Goal: Task Accomplishment & Management: Manage account settings

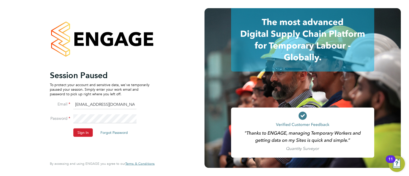
click at [77, 133] on button "Sign In" at bounding box center [82, 133] width 19 height 8
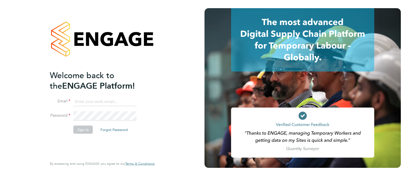
type input "georgiaking@buildingcareersuk.com"
click at [84, 128] on button "Sign In" at bounding box center [82, 129] width 19 height 8
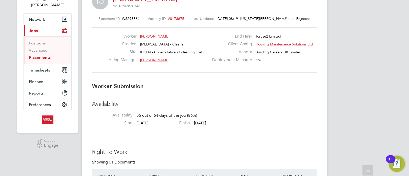
scroll to position [4, 0]
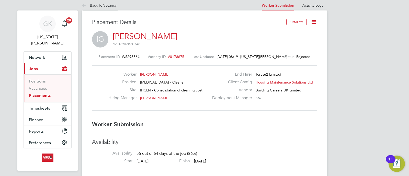
click at [87, 6] on icon at bounding box center [85, 6] width 6 height 6
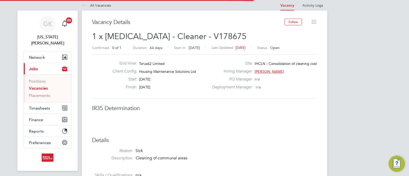
scroll to position [8, 101]
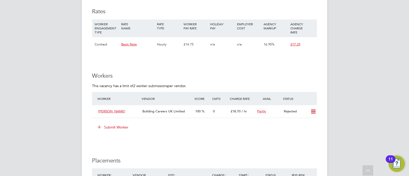
click at [147, 85] on em "2 worker submissions" at bounding box center [150, 86] width 34 height 5
click at [153, 85] on em "2 worker submissions" at bounding box center [150, 86] width 34 height 5
drag, startPoint x: 153, startPoint y: 85, endPoint x: 153, endPoint y: 80, distance: 5.4
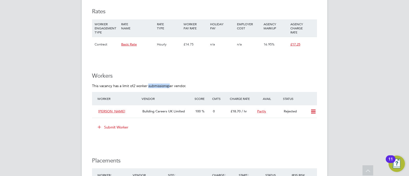
click at [153, 84] on em "2 worker submissions" at bounding box center [150, 86] width 34 height 5
click at [194, 77] on h3 "Workers" at bounding box center [204, 75] width 225 height 7
click at [190, 83] on ng-form "Workers This vacancy has a limit of 2 worker submissions per vendor. Worker Ven…" at bounding box center [204, 104] width 225 height 64
click at [192, 83] on ng-form "Workers This vacancy has a limit of 2 worker submissions per vendor. Worker Ven…" at bounding box center [204, 104] width 225 height 64
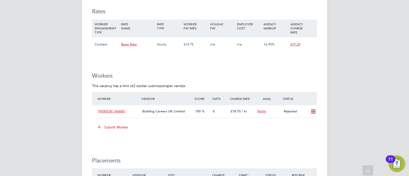
drag, startPoint x: 192, startPoint y: 83, endPoint x: 342, endPoint y: 110, distance: 152.5
click at [195, 84] on ng-form "Workers This vacancy has a limit of 2 worker submissions per vendor. Worker Ven…" at bounding box center [204, 104] width 225 height 64
click at [313, 112] on icon at bounding box center [313, 112] width 6 height 4
click at [330, 108] on div "GK Georgia King Notifications 20 Applications: Network Team Members Businesses …" at bounding box center [204, 55] width 409 height 689
click at [210, 94] on div "Worker Vendor Score Cmts Charge Rate Avail Status" at bounding box center [204, 98] width 225 height 13
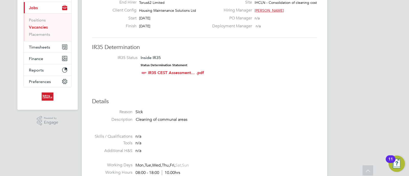
scroll to position [0, 0]
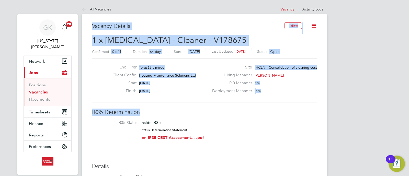
drag, startPoint x: 246, startPoint y: 99, endPoint x: 102, endPoint y: 17, distance: 165.1
click at [229, 93] on label "Deployment Manager" at bounding box center [230, 90] width 43 height 5
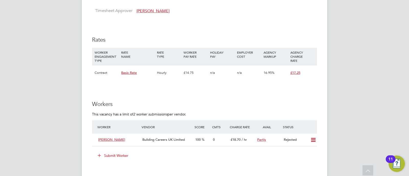
scroll to position [288, 0]
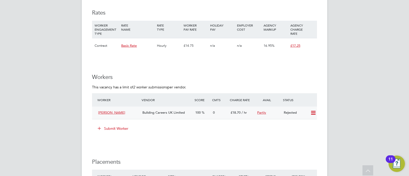
click at [314, 113] on icon at bounding box center [313, 113] width 6 height 4
click at [305, 126] on li "Resubmit" at bounding box center [305, 123] width 22 height 7
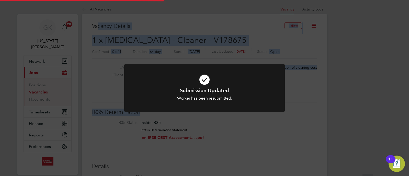
scroll to position [15, 36]
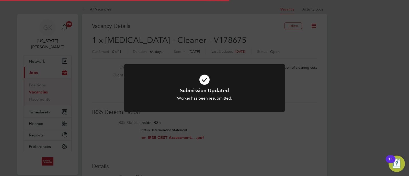
drag, startPoint x: 327, startPoint y: 98, endPoint x: 341, endPoint y: 114, distance: 21.8
click at [334, 103] on div "Submission Updated Worker has been resubmitted. Cancel Okay" at bounding box center [204, 88] width 409 height 176
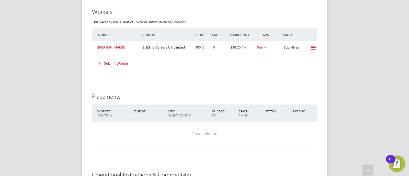
scroll to position [225, 0]
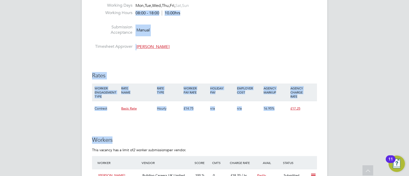
drag, startPoint x: 339, startPoint y: 141, endPoint x: 101, endPoint y: 17, distance: 269.1
click at [91, 14] on div "GK Georgia King Notifications 20 Applications: Network Team Members Businesses …" at bounding box center [204, 119] width 409 height 689
click at [308, 79] on h3 "Rates" at bounding box center [204, 75] width 225 height 7
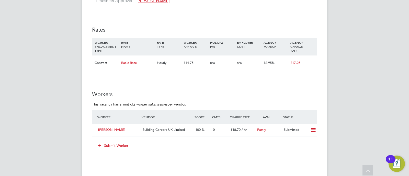
scroll to position [353, 0]
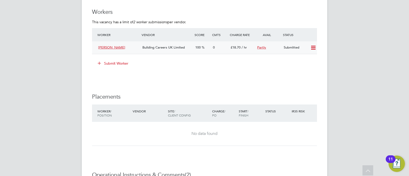
drag, startPoint x: 248, startPoint y: 48, endPoint x: 211, endPoint y: 43, distance: 37.4
click at [211, 43] on div "Ian Griffiths Building Careers UK Limited 100 0 £18.70 / hr Partly Submitted" at bounding box center [204, 47] width 225 height 13
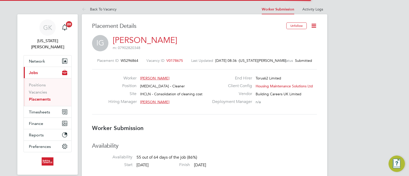
scroll to position [3, 3]
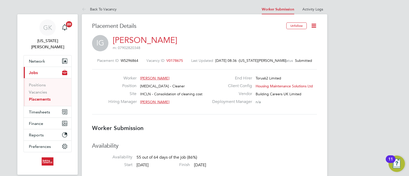
click at [82, 7] on icon at bounding box center [85, 9] width 6 height 6
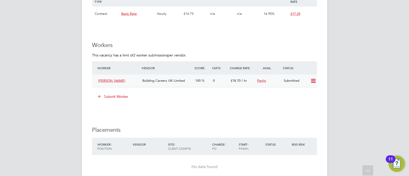
click at [316, 82] on icon at bounding box center [313, 81] width 6 height 4
click at [363, 86] on div "GK Georgia King Notifications 20 Applications: Network Team Members Businesses …" at bounding box center [204, 25] width 409 height 689
click at [364, 86] on div "GK Georgia King Notifications 20 Applications: Network Team Members Businesses …" at bounding box center [204, 25] width 409 height 689
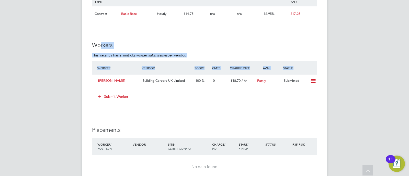
drag, startPoint x: 302, startPoint y: 65, endPoint x: 109, endPoint y: 35, distance: 195.2
click at [99, 30] on div "IR35 Determination IR35 Status Inside IR35 Status Determination Statement IR35 …" at bounding box center [204, 70] width 225 height 562
click at [151, 42] on h3 "Workers" at bounding box center [204, 45] width 225 height 7
click at [149, 53] on em "2 worker submissions" at bounding box center [150, 55] width 34 height 5
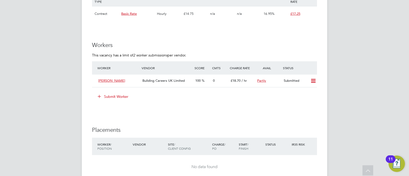
click at [144, 45] on h3 "Workers" at bounding box center [204, 45] width 225 height 7
click at [136, 48] on h3 "Workers" at bounding box center [204, 45] width 225 height 7
click at [134, 47] on h3 "Workers" at bounding box center [204, 45] width 225 height 7
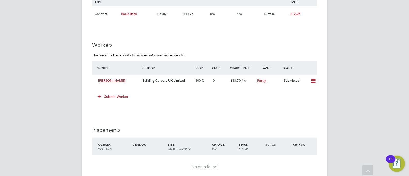
click at [134, 47] on h3 "Workers" at bounding box center [204, 45] width 225 height 7
click at [134, 46] on h3 "Workers" at bounding box center [204, 45] width 225 height 7
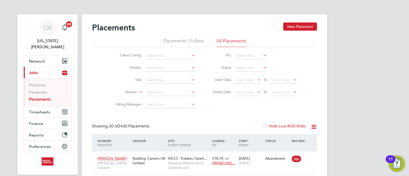
click at [157, 98] on li "Worker" at bounding box center [154, 92] width 96 height 12
click at [157, 93] on input at bounding box center [170, 92] width 50 height 7
click at [190, 99] on li "Samue l Mustapha" at bounding box center [170, 99] width 51 height 7
type input "[PERSON_NAME]"
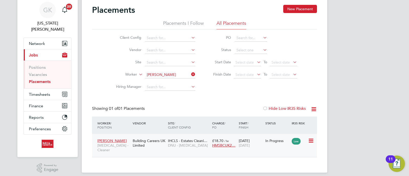
click at [159, 147] on div "Building Careers UK Limited" at bounding box center [148, 143] width 35 height 14
click at [47, 92] on span "Timesheets" at bounding box center [39, 94] width 21 height 5
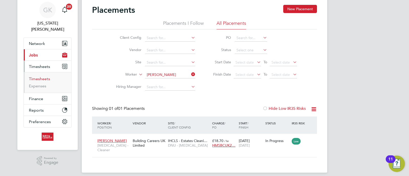
click at [38, 76] on link "Timesheets" at bounding box center [39, 78] width 21 height 5
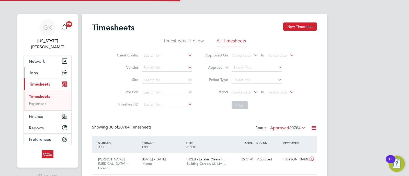
scroll to position [13, 44]
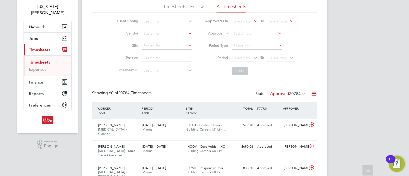
scroll to position [0, 0]
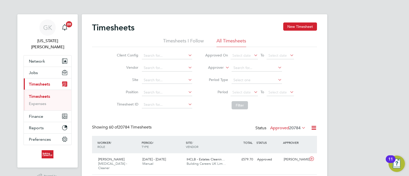
drag, startPoint x: 302, startPoint y: 25, endPoint x: 280, endPoint y: 26, distance: 22.0
click at [301, 25] on button "New Timesheet" at bounding box center [300, 26] width 34 height 8
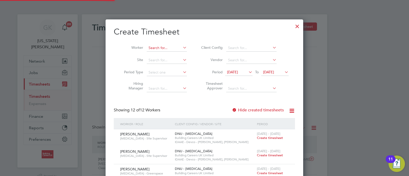
scroll to position [488, 198]
click at [175, 51] on input at bounding box center [167, 47] width 40 height 7
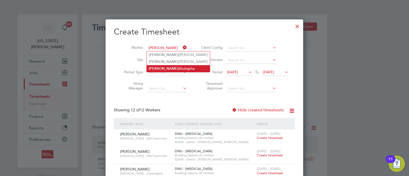
click at [170, 68] on li "Samuel Mustapha" at bounding box center [178, 68] width 63 height 7
type input "[PERSON_NAME]"
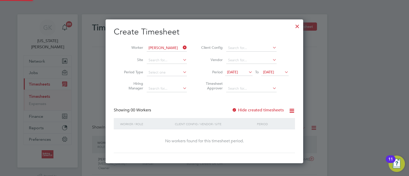
scroll to position [144, 198]
click at [254, 112] on label "Hide created timesheets" at bounding box center [258, 110] width 52 height 5
click at [254, 111] on label "Hide created timesheets" at bounding box center [258, 110] width 52 height 5
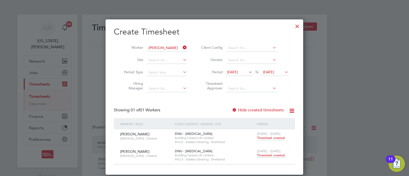
click at [254, 111] on label "Hide created timesheets" at bounding box center [258, 110] width 52 height 5
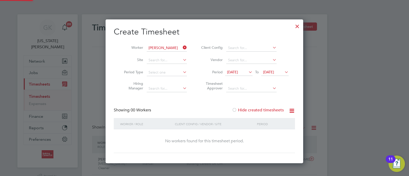
click at [254, 111] on label "Hide created timesheets" at bounding box center [258, 110] width 52 height 5
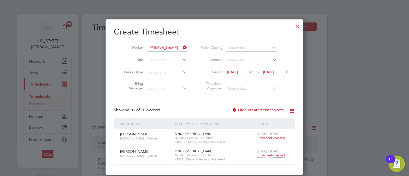
scroll to position [155, 198]
click at [269, 153] on div "25 - 31 Aug 2025 Timesheet created" at bounding box center [273, 154] width 34 height 14
click at [269, 156] on span "Timesheet created" at bounding box center [271, 155] width 28 height 5
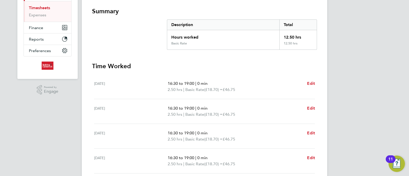
scroll to position [33, 0]
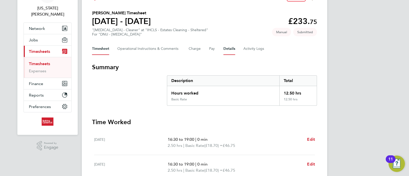
click at [227, 51] on button "Details" at bounding box center [229, 49] width 12 height 12
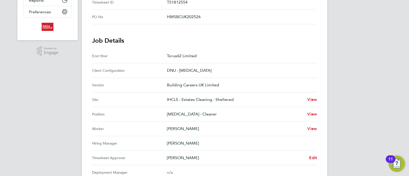
scroll to position [160, 0]
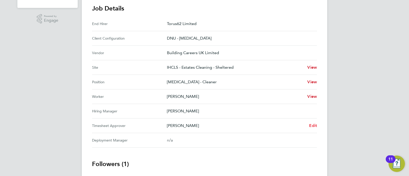
click at [311, 125] on span "Edit" at bounding box center [313, 125] width 8 height 5
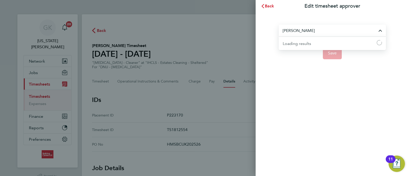
click at [313, 30] on input "Paul Power" at bounding box center [332, 31] width 107 height 12
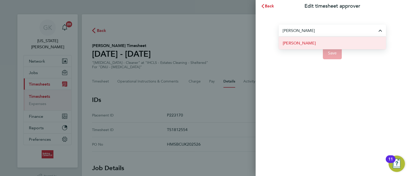
click at [330, 38] on li "[PERSON_NAME]" at bounding box center [332, 43] width 107 height 13
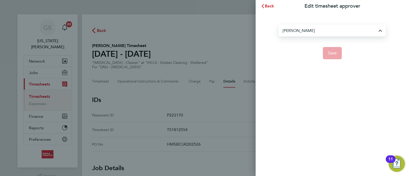
type input "[PERSON_NAME]"
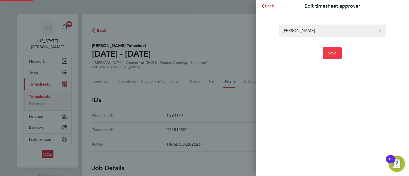
click at [332, 54] on span "Save" at bounding box center [332, 53] width 9 height 5
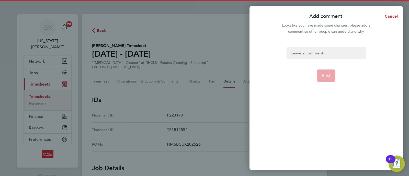
click at [317, 52] on div at bounding box center [325, 53] width 79 height 12
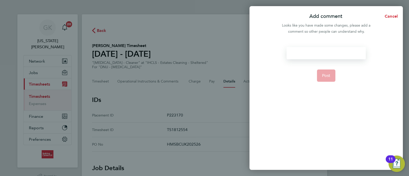
click at [324, 56] on div at bounding box center [325, 53] width 79 height 12
click at [323, 76] on span "Post" at bounding box center [326, 75] width 8 height 5
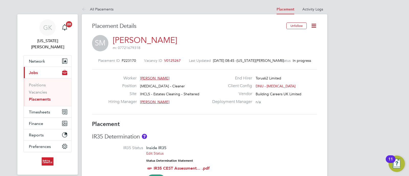
drag, startPoint x: 312, startPoint y: 27, endPoint x: 302, endPoint y: 31, distance: 10.4
click at [312, 27] on icon at bounding box center [314, 25] width 6 height 6
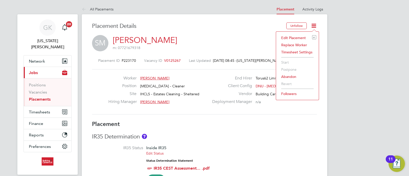
click at [291, 36] on li "Edit Placement e" at bounding box center [298, 37] width 38 height 7
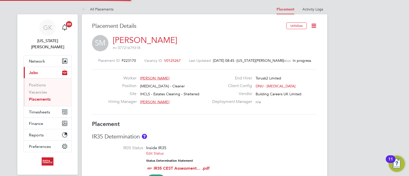
type input "Paul Power"
type input "06 Jun 2024"
type input "31 Dec 2025"
type input "08:00"
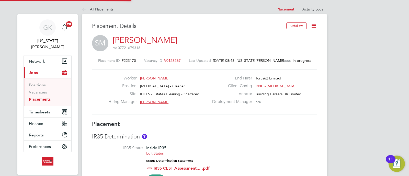
type input "18:00"
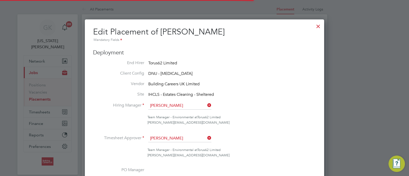
scroll to position [3, 3]
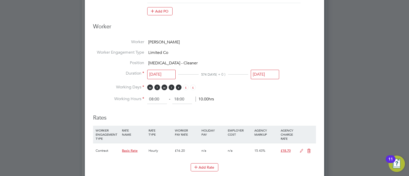
drag, startPoint x: 269, startPoint y: 94, endPoint x: 156, endPoint y: 17, distance: 136.9
click at [150, 17] on ng-form "Deployment End Hirer Torus62 Limited Client Config DNU - HMS Vendor Building Ca…" at bounding box center [204, 86] width 223 height 520
click at [203, 35] on ng-form "Deployment End Hirer Torus62 Limited Client Config DNU - HMS Vendor Building Ca…" at bounding box center [204, 86] width 223 height 520
drag, startPoint x: 193, startPoint y: 45, endPoint x: 130, endPoint y: 35, distance: 63.8
click at [130, 35] on ng-form "Deployment End Hirer Torus62 Limited Client Config DNU - HMS Vendor Building Ca…" at bounding box center [204, 86] width 223 height 520
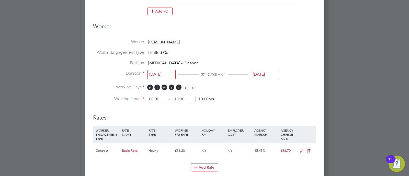
drag, startPoint x: 226, startPoint y: 39, endPoint x: 225, endPoint y: 61, distance: 21.7
click at [227, 39] on li "Worker Samuel Mustapha" at bounding box center [204, 44] width 223 height 10
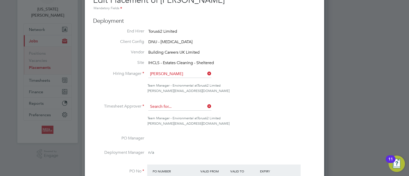
click at [183, 108] on input at bounding box center [179, 107] width 63 height 8
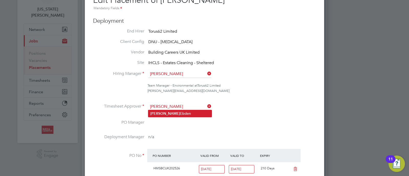
click at [191, 111] on li "Danielle Ebden" at bounding box center [179, 113] width 63 height 7
type input "[PERSON_NAME]"
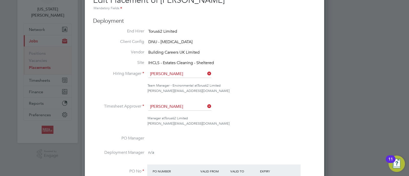
click at [189, 66] on ul "End Hirer Torus62 Limited Client Config DNU - HMS Vendor Building Careers UK Li…" at bounding box center [204, 121] width 223 height 184
click at [187, 71] on input at bounding box center [179, 74] width 63 height 8
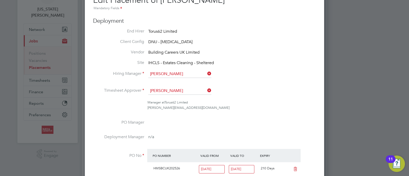
click at [163, 78] on li "Dani e lle Ebden" at bounding box center [179, 81] width 63 height 7
type input "[PERSON_NAME]"
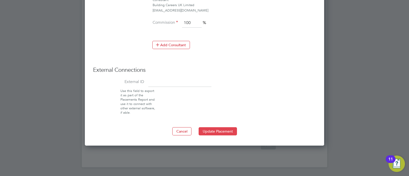
click at [226, 128] on button "Update Placement" at bounding box center [218, 131] width 38 height 8
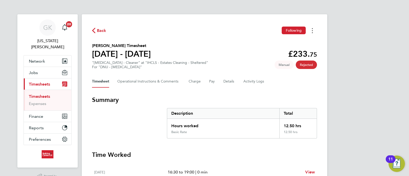
click at [312, 33] on button "Timesheets Menu" at bounding box center [312, 31] width 9 height 8
drag, startPoint x: 342, startPoint y: 52, endPoint x: 333, endPoint y: 141, distance: 89.4
click at [342, 53] on div "GK [US_STATE][PERSON_NAME] Notifications 20 Applications: Network Team Members …" at bounding box center [204, 172] width 409 height 345
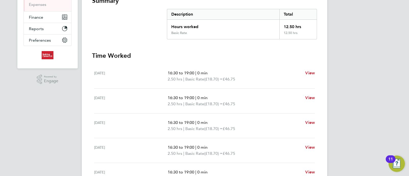
scroll to position [128, 0]
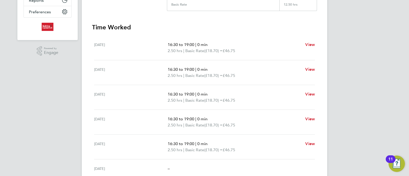
drag, startPoint x: 238, startPoint y: 127, endPoint x: 179, endPoint y: 98, distance: 65.9
click at [179, 98] on ul "[DATE] 16:30 to 19:00 | 0 min 2.50 hrs | Basic Rate (£18.70) = £46.75 View [DAT…" at bounding box center [204, 116] width 225 height 161
drag, startPoint x: 279, startPoint y: 39, endPoint x: 222, endPoint y: 40, distance: 56.7
click at [278, 39] on div "[DATE] 16:30 to 19:00 | 0 min 2.50 hrs | Basic Rate (£18.70) = £46.75 View" at bounding box center [204, 48] width 221 height 25
click at [193, 48] on span "Basic Rate" at bounding box center [194, 51] width 19 height 6
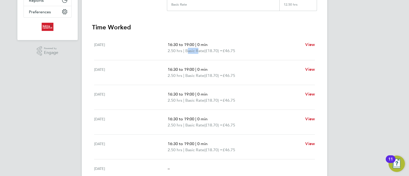
click at [193, 48] on span "Basic Rate" at bounding box center [194, 51] width 19 height 6
click at [193, 46] on span "16:30 to 19:00" at bounding box center [181, 44] width 27 height 5
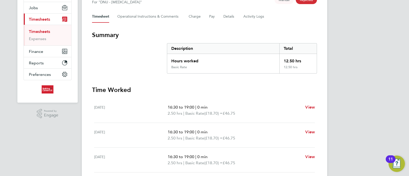
scroll to position [32, 0]
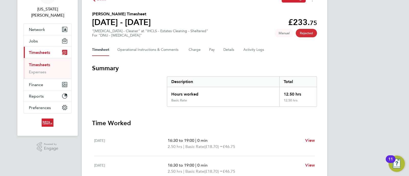
click at [40, 62] on link "Timesheets" at bounding box center [39, 64] width 21 height 5
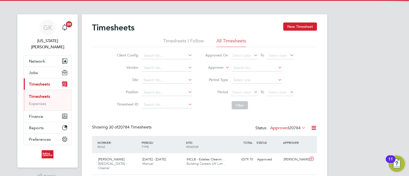
click at [294, 31] on div "Timesheets New Timesheet" at bounding box center [204, 29] width 225 height 15
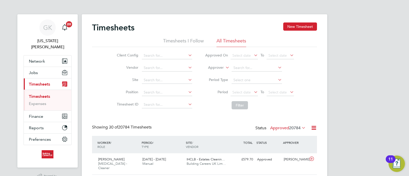
click at [295, 25] on button "New Timesheet" at bounding box center [300, 26] width 34 height 8
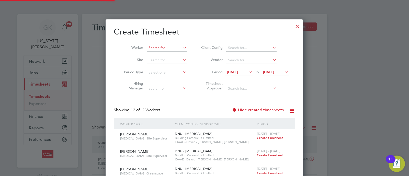
click at [157, 50] on input at bounding box center [167, 47] width 40 height 7
type input "d"
click at [162, 69] on li "Samu el Mustapha" at bounding box center [170, 68] width 47 height 7
type input "[PERSON_NAME]"
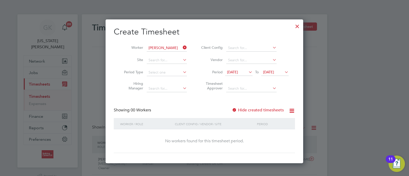
click at [249, 105] on div "Create Timesheet Worker [PERSON_NAME] Site Period Type Hiring Manager Client Co…" at bounding box center [204, 90] width 181 height 127
click at [249, 109] on label "Hide created timesheets" at bounding box center [258, 110] width 52 height 5
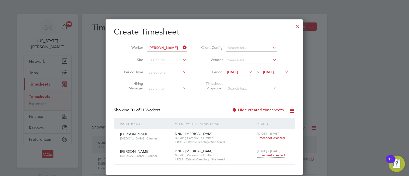
click at [274, 155] on span "Timesheet created" at bounding box center [271, 155] width 28 height 5
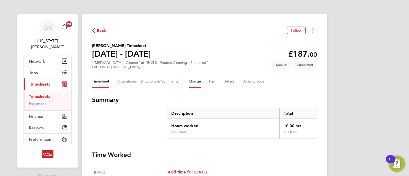
scroll to position [64, 0]
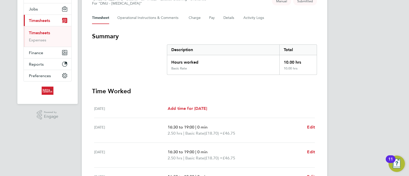
drag, startPoint x: 256, startPoint y: 103, endPoint x: 201, endPoint y: 32, distance: 89.2
click at [150, 14] on div "Back Follow [PERSON_NAME] Timesheet [DATE] - [DATE] £187. 00 "[MEDICAL_DATA] - …" at bounding box center [204, 121] width 245 height 341
click at [201, 32] on h3 "Summary" at bounding box center [204, 36] width 225 height 8
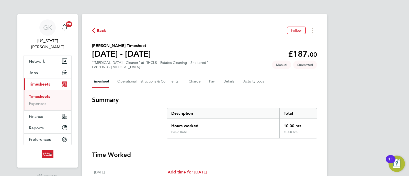
click at [303, 55] on app-decimal "£187. 00" at bounding box center [302, 54] width 29 height 10
